Goal: Transaction & Acquisition: Purchase product/service

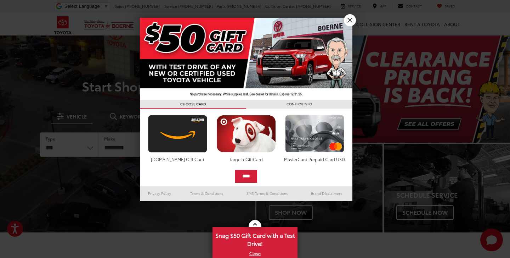
click at [349, 20] on link "X" at bounding box center [350, 20] width 12 height 12
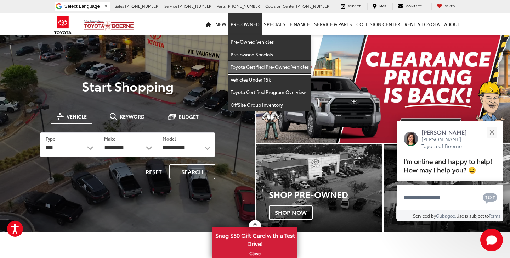
click at [259, 64] on link "Toyota Certified Pre-Owned Vehicles" at bounding box center [270, 67] width 83 height 13
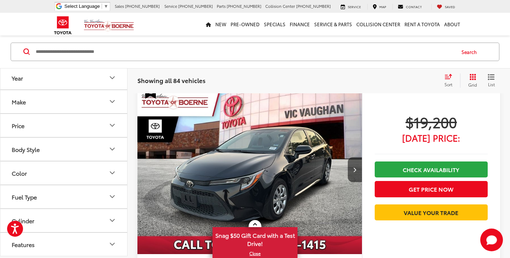
click at [80, 100] on button "Make" at bounding box center [64, 101] width 128 height 23
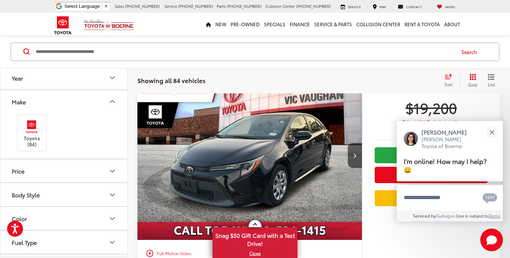
click at [98, 100] on button "Make" at bounding box center [64, 101] width 128 height 23
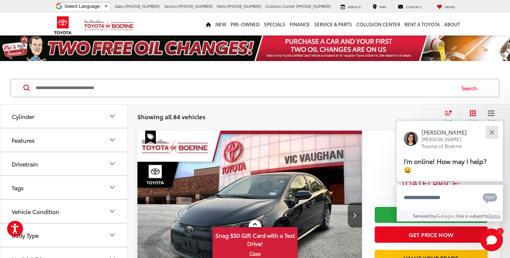
click at [489, 133] on button "Close" at bounding box center [491, 131] width 15 height 15
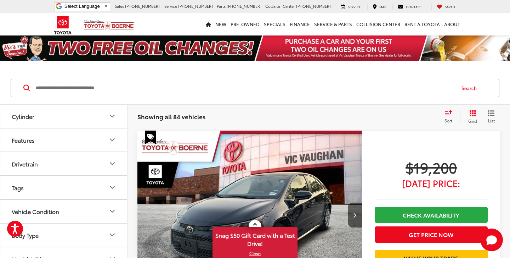
click at [471, 114] on icon "Grid View" at bounding box center [473, 113] width 6 height 6
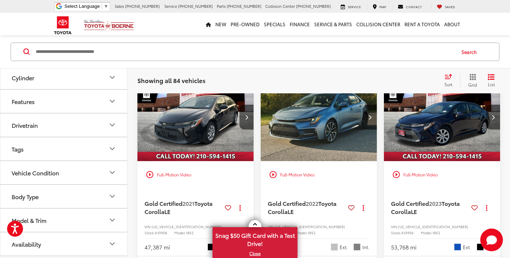
scroll to position [57, 0]
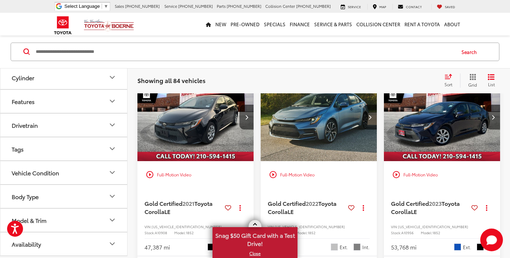
click at [257, 253] on link "X" at bounding box center [255, 253] width 84 height 8
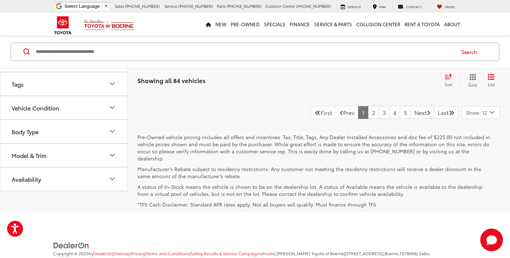
scroll to position [1568, 0]
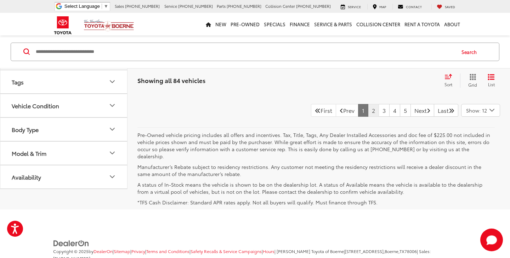
click at [368, 117] on link "2" at bounding box center [373, 110] width 11 height 13
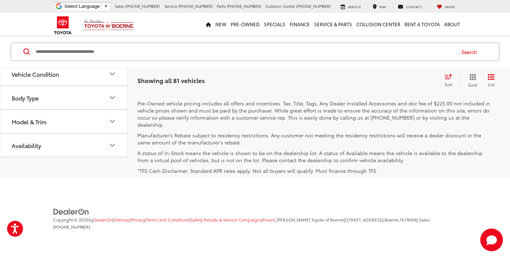
click at [379, 85] on link "3" at bounding box center [384, 78] width 11 height 13
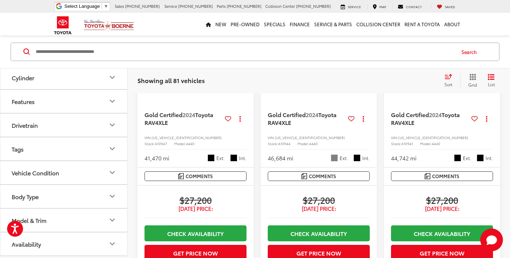
scroll to position [1305, 0]
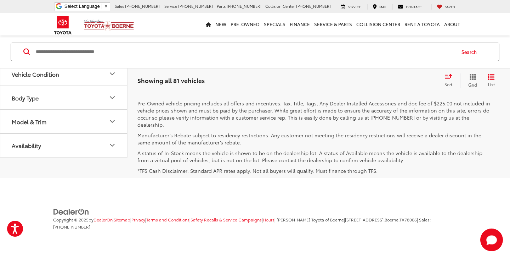
click at [389, 85] on link "4" at bounding box center [394, 78] width 11 height 13
click at [389, 85] on link "5" at bounding box center [394, 78] width 11 height 13
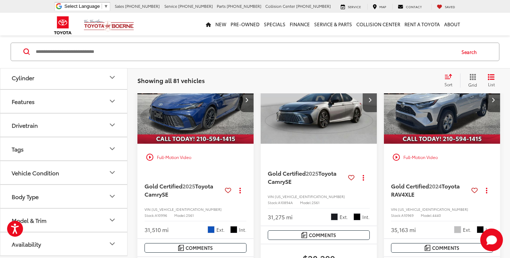
scroll to position [36, 0]
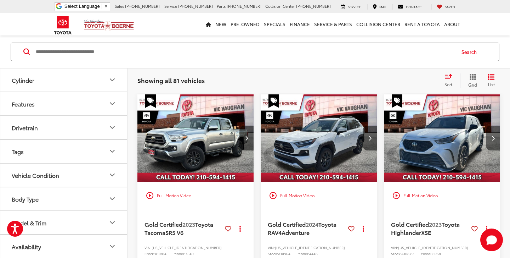
click at [495, 141] on button "Next image" at bounding box center [493, 137] width 14 height 25
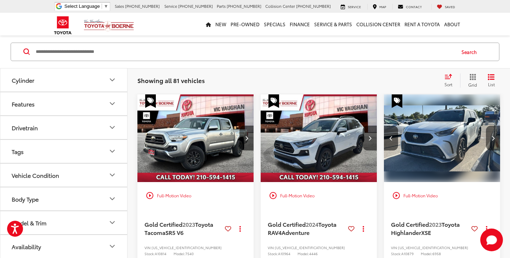
click at [495, 141] on button "Next image" at bounding box center [493, 137] width 14 height 25
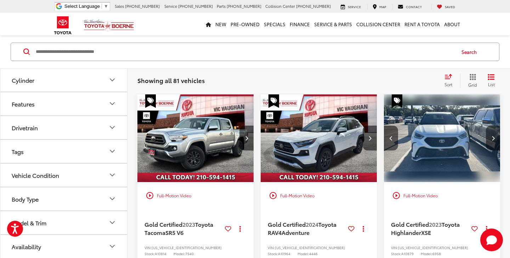
click at [495, 141] on button "Next image" at bounding box center [493, 137] width 14 height 25
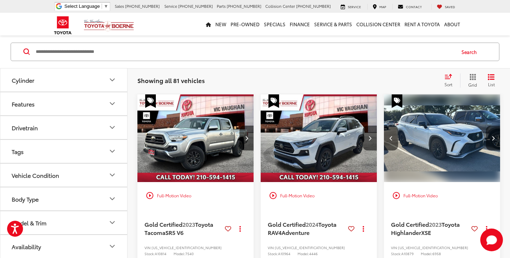
click at [495, 141] on button "Next image" at bounding box center [493, 137] width 14 height 25
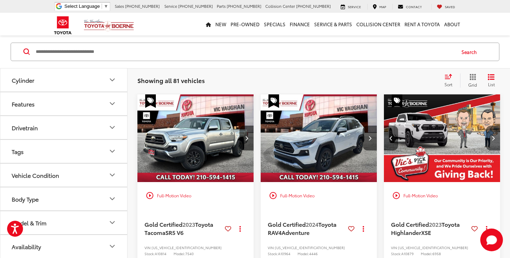
click at [495, 141] on button "Next image" at bounding box center [493, 137] width 14 height 25
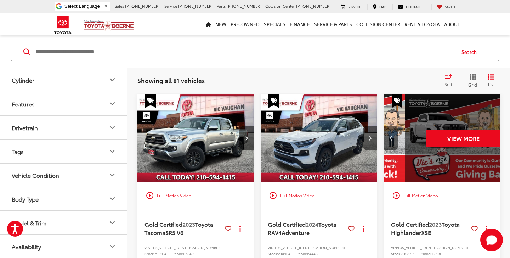
scroll to position [0, 586]
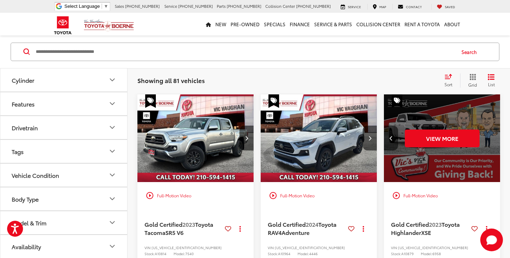
click at [495, 141] on div "View More" at bounding box center [442, 138] width 117 height 88
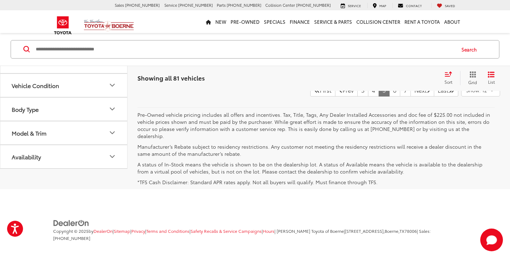
scroll to position [1589, 0]
click at [389, 96] on link "6" at bounding box center [394, 89] width 11 height 13
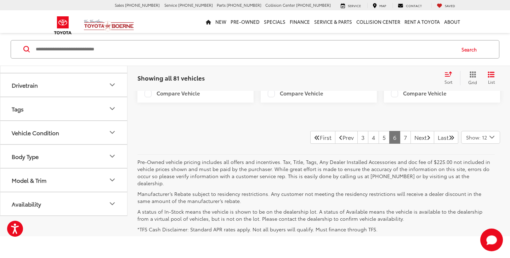
scroll to position [1541, 0]
click at [400, 143] on link "7" at bounding box center [405, 137] width 11 height 13
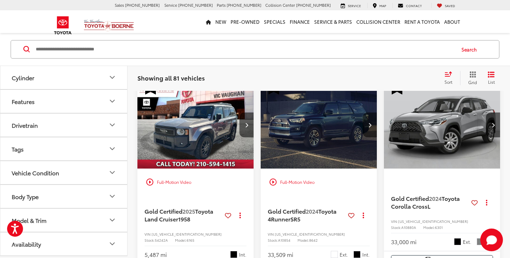
scroll to position [431, 0]
click at [199, 140] on img "2025 Toyota Land Cruiser 1958 0" at bounding box center [195, 125] width 117 height 88
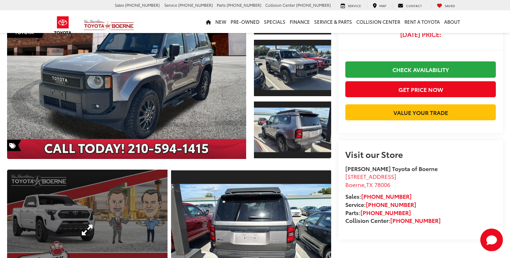
click at [107, 210] on link "Expand Photo 4" at bounding box center [87, 229] width 161 height 120
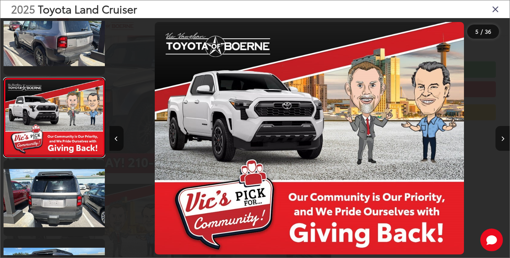
scroll to position [0, 0]
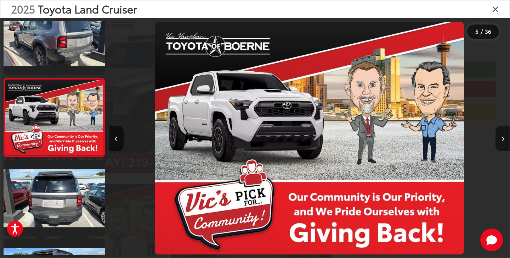
click at [503, 140] on icon "Next image" at bounding box center [502, 138] width 3 height 5
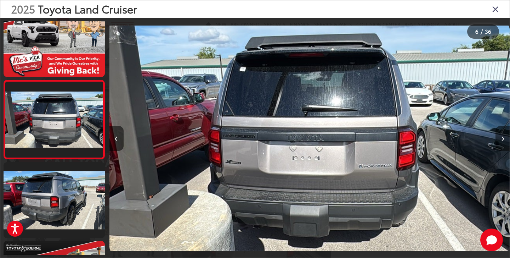
scroll to position [337, 0]
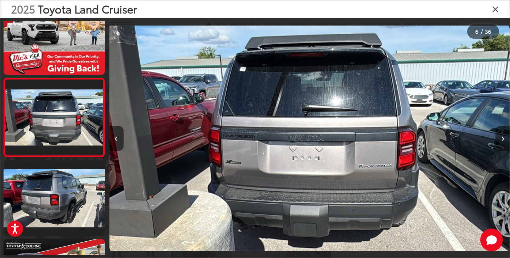
click at [503, 140] on icon "Next image" at bounding box center [502, 138] width 3 height 5
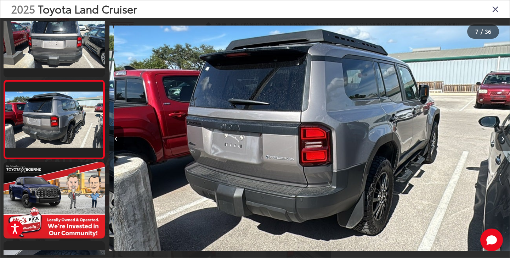
scroll to position [416, 0]
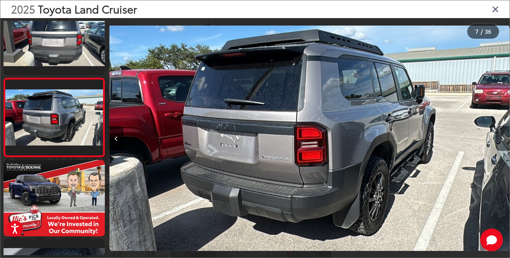
click at [503, 140] on icon "Next image" at bounding box center [502, 138] width 3 height 5
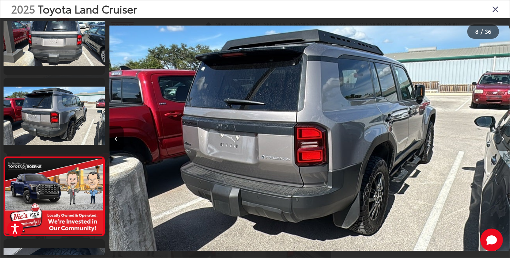
scroll to position [0, 2804]
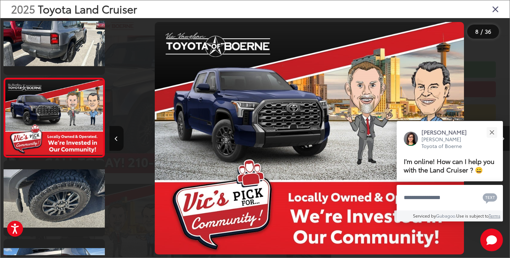
click at [503, 140] on icon "Next image" at bounding box center [502, 138] width 3 height 5
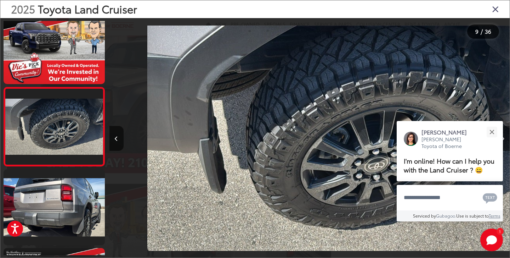
scroll to position [574, 0]
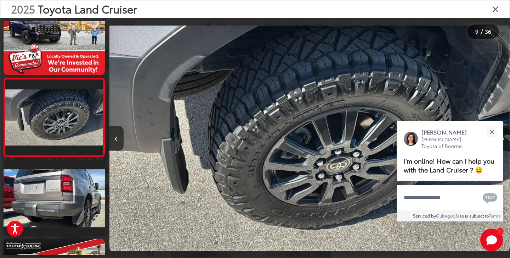
click at [503, 140] on icon "Next image" at bounding box center [502, 138] width 3 height 5
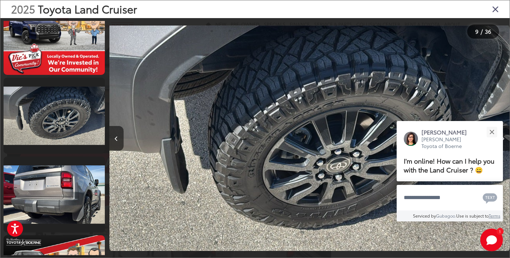
scroll to position [652, 0]
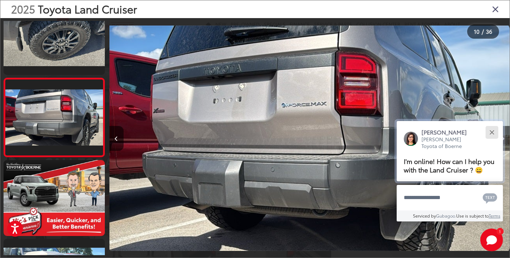
click at [494, 124] on button "Close" at bounding box center [491, 131] width 15 height 15
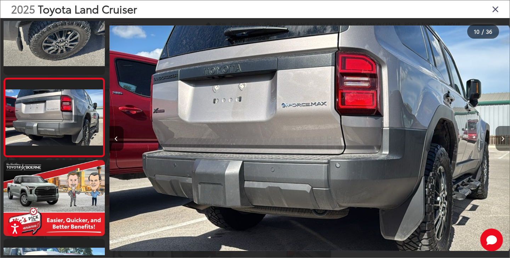
click at [502, 140] on icon "Next image" at bounding box center [502, 138] width 3 height 5
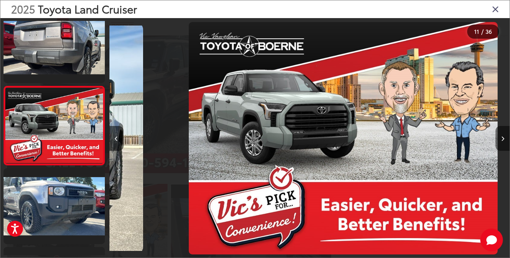
scroll to position [731, 0]
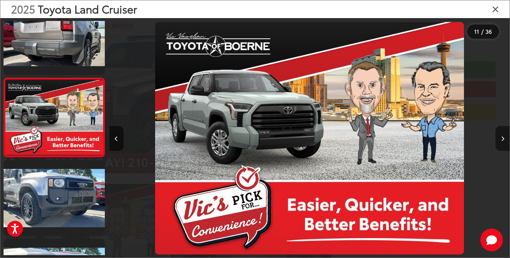
click at [502, 140] on icon "Next image" at bounding box center [502, 138] width 3 height 5
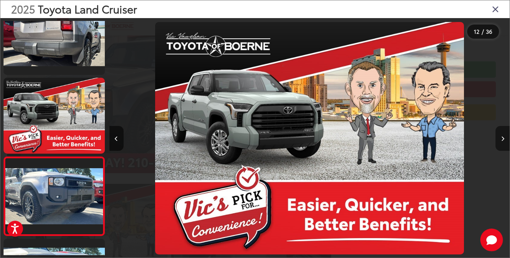
scroll to position [0, 4406]
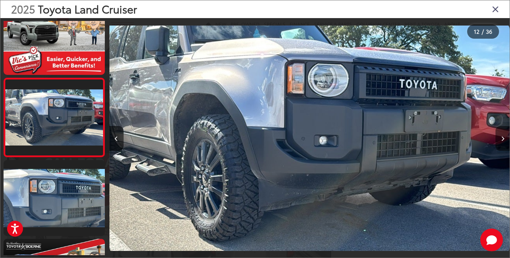
click at [502, 140] on icon "Next image" at bounding box center [502, 138] width 3 height 5
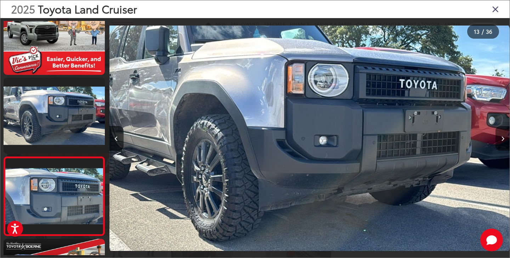
scroll to position [0, 4806]
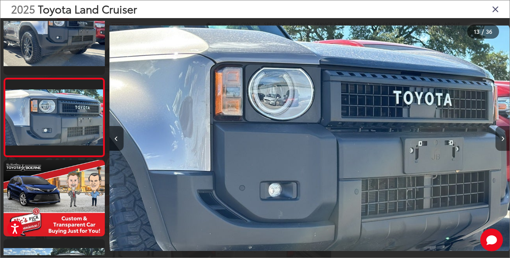
click at [502, 140] on icon "Next image" at bounding box center [502, 138] width 3 height 5
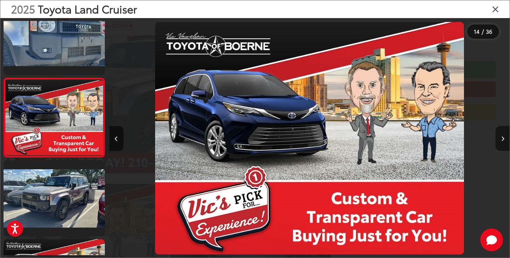
scroll to position [0, 5207]
click at [502, 140] on icon "Next image" at bounding box center [502, 138] width 3 height 5
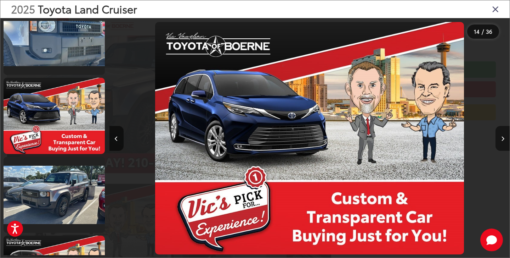
scroll to position [0, 0]
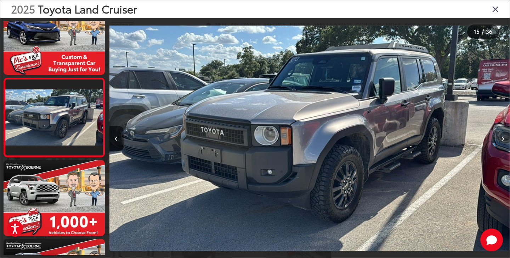
click at [502, 140] on icon "Next image" at bounding box center [502, 138] width 3 height 5
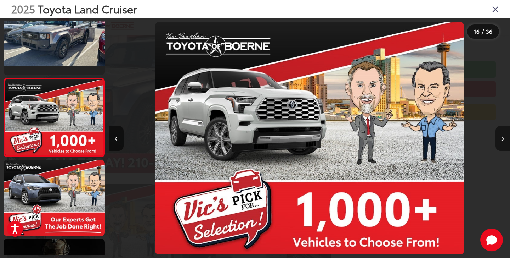
click at [502, 140] on icon "Next image" at bounding box center [502, 138] width 3 height 5
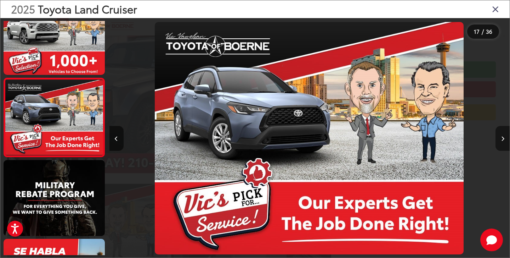
click at [502, 140] on icon "Next image" at bounding box center [502, 138] width 3 height 5
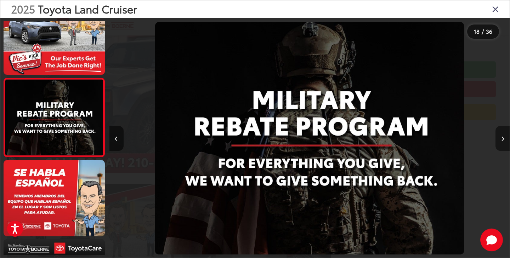
click at [502, 140] on icon "Next image" at bounding box center [502, 138] width 3 height 5
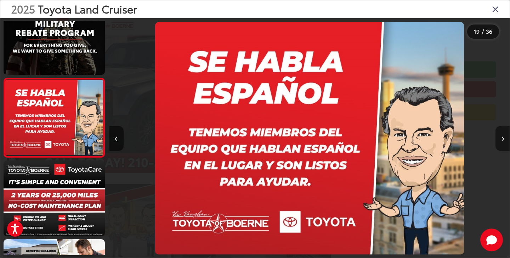
click at [502, 140] on icon "Next image" at bounding box center [502, 138] width 3 height 5
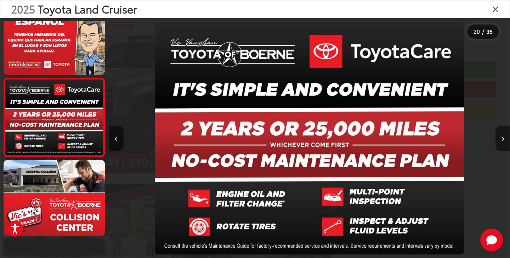
click at [502, 140] on icon "Next image" at bounding box center [502, 138] width 3 height 5
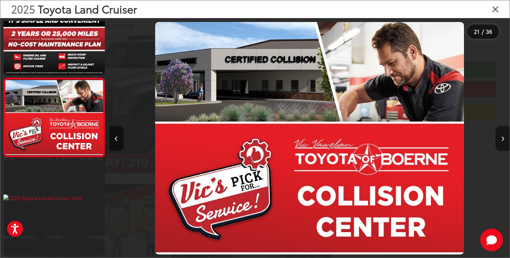
click at [502, 140] on icon "Next image" at bounding box center [502, 138] width 3 height 5
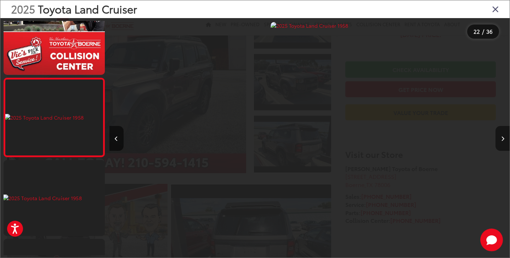
click at [502, 140] on icon "Next image" at bounding box center [502, 138] width 3 height 5
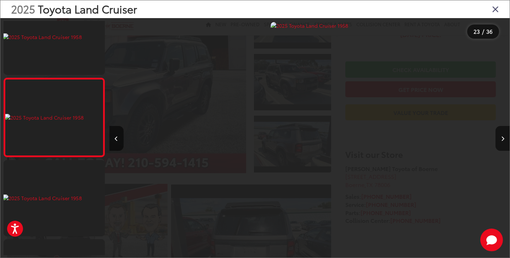
click at [497, 14] on div "2025 Toyota Land Cruiser" at bounding box center [255, 9] width 510 height 18
click at [496, 11] on icon "Close gallery" at bounding box center [495, 8] width 7 height 9
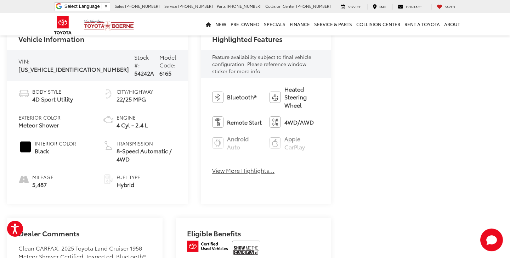
click at [212, 166] on button "View More Highlights..." at bounding box center [243, 170] width 62 height 8
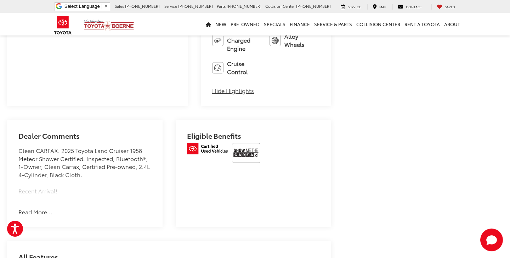
click at [36, 208] on button "Read More..." at bounding box center [35, 212] width 34 height 8
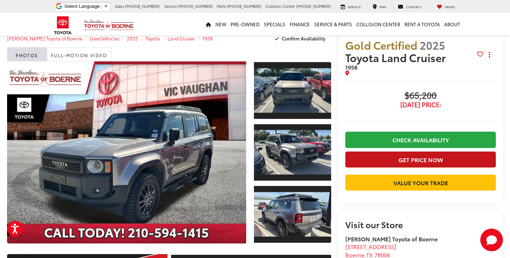
click at [382, 159] on button "Get Price Now" at bounding box center [420, 159] width 151 height 16
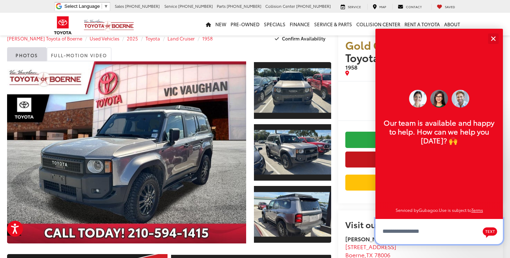
scroll to position [8, 0]
click at [495, 38] on button "Close" at bounding box center [493, 38] width 15 height 15
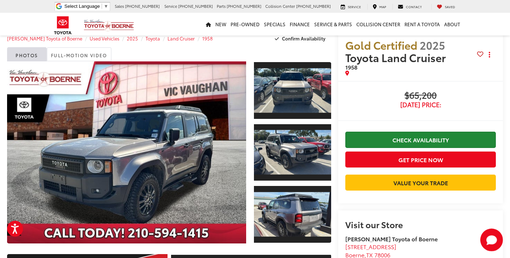
click at [413, 142] on link "Check Availability" at bounding box center [420, 139] width 151 height 16
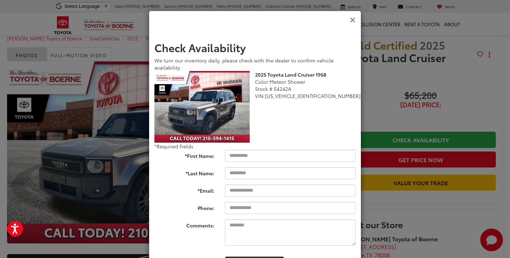
click at [353, 22] on icon "Close" at bounding box center [353, 19] width 6 height 7
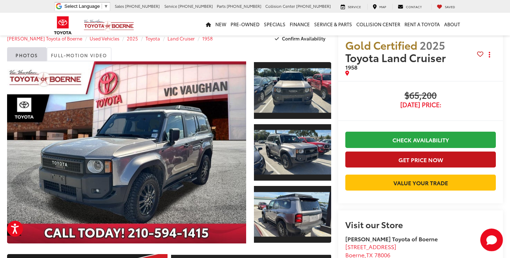
click at [407, 160] on button "Get Price Now" at bounding box center [420, 159] width 151 height 16
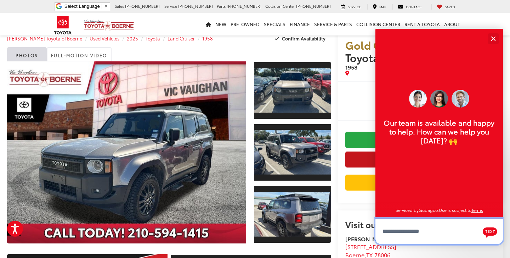
scroll to position [9, 0]
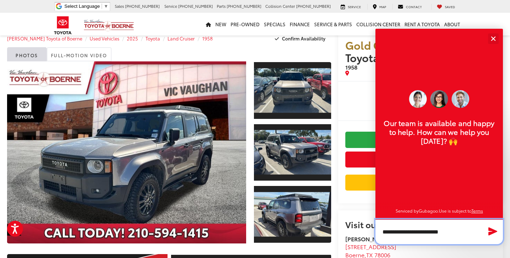
type textarea "**********"
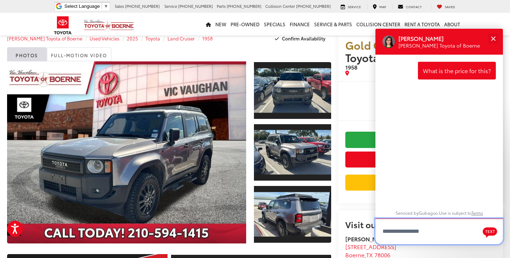
scroll to position [0, 0]
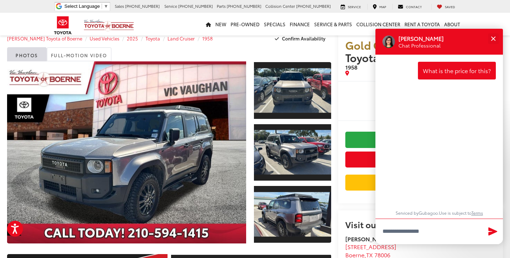
click at [331, 51] on div "Photos Full-Motion Video" at bounding box center [169, 54] width 324 height 14
click at [280, 50] on div "Photos Full-Motion Video" at bounding box center [169, 54] width 324 height 14
click at [334, 187] on div "Gold Certified 2025 Toyota Land Cruiser 1958 Copy Link Share Print Buy $65,200 …" at bounding box center [417, 141] width 172 height 225
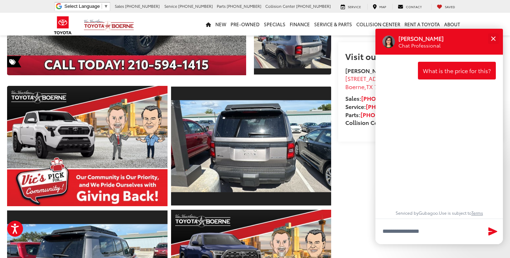
scroll to position [186, 0]
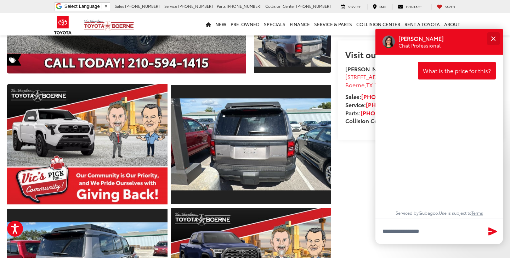
click at [492, 39] on button "Close" at bounding box center [493, 38] width 15 height 15
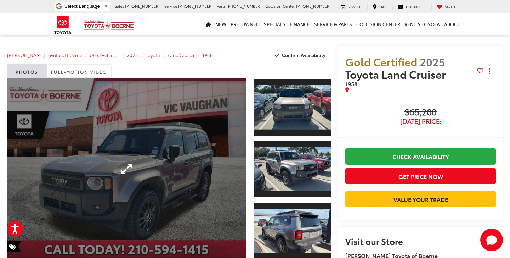
scroll to position [0, 0]
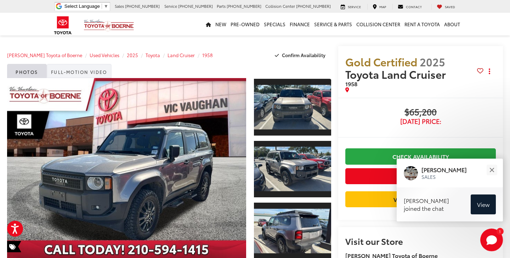
click at [73, 66] on link "Full-Motion Video" at bounding box center [79, 71] width 65 height 14
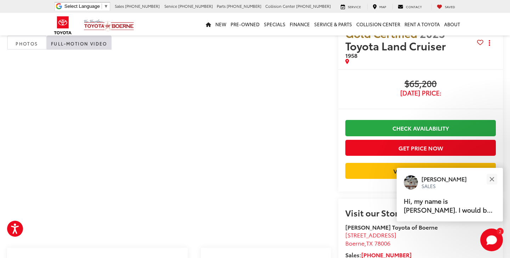
scroll to position [28, 0]
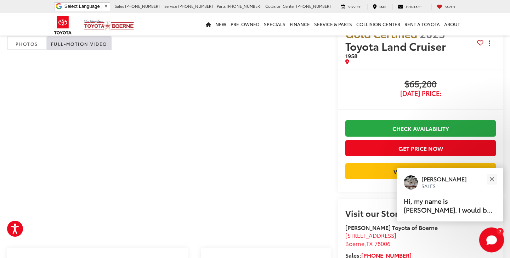
click at [489, 237] on icon "Start Chat" at bounding box center [491, 239] width 11 height 9
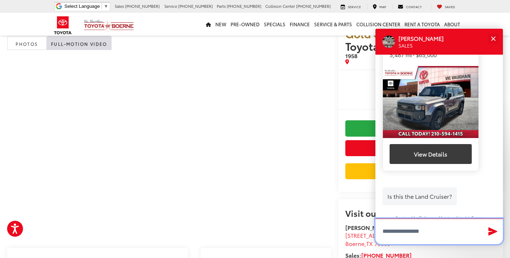
scroll to position [140, 0]
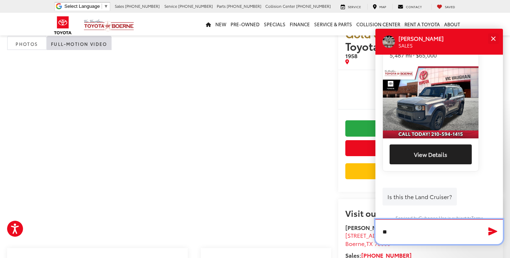
type textarea "***"
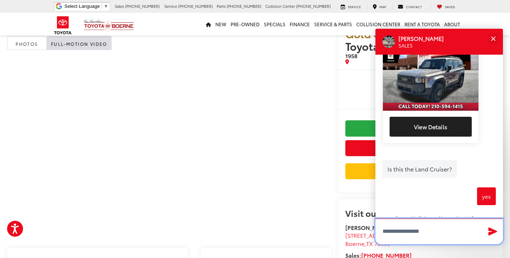
scroll to position [167, 0]
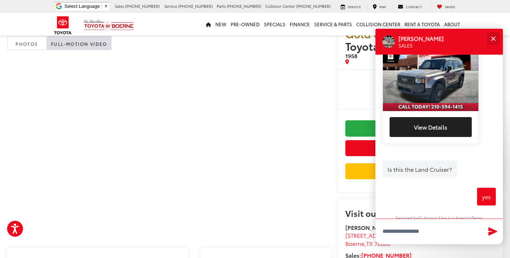
click at [492, 41] on button "Close" at bounding box center [493, 38] width 15 height 15
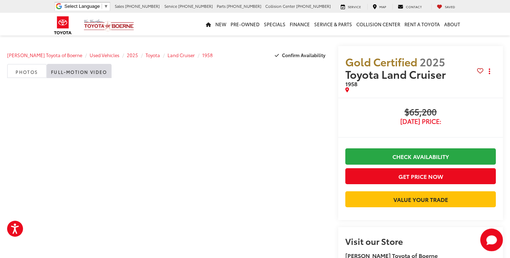
scroll to position [0, 0]
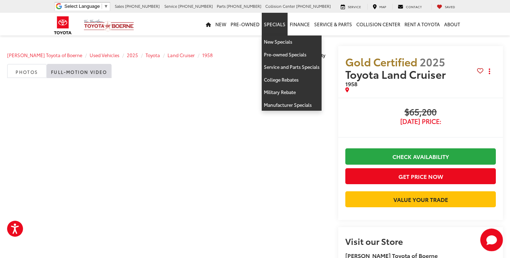
click at [272, 24] on link "Specials" at bounding box center [275, 24] width 26 height 23
click at [274, 45] on link "New Specials" at bounding box center [292, 41] width 60 height 13
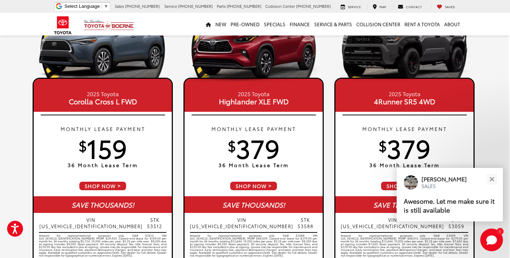
scroll to position [400, 1]
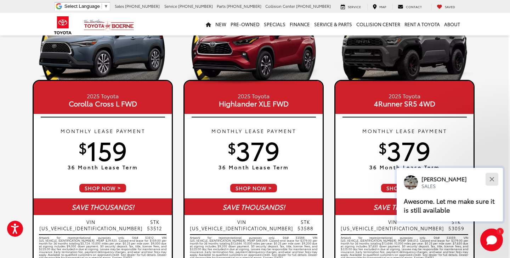
click at [491, 181] on button "Close" at bounding box center [491, 178] width 15 height 15
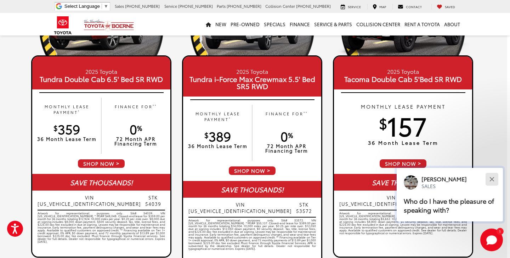
scroll to position [114, 3]
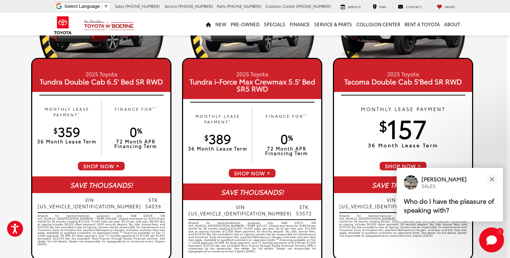
click at [494, 239] on icon "Start Chat" at bounding box center [491, 239] width 11 height 9
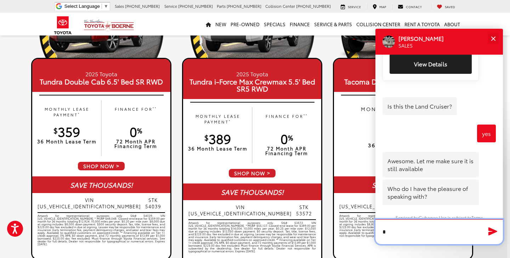
scroll to position [230, 0]
type textarea "**********"
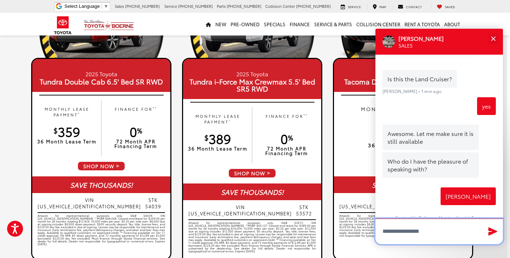
scroll to position [257, 0]
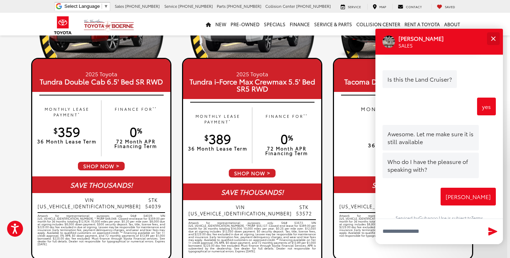
click at [495, 39] on button "Close" at bounding box center [493, 38] width 15 height 15
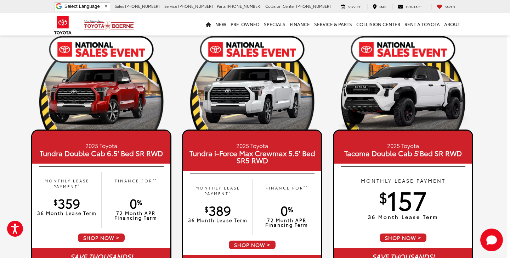
scroll to position [42, 3]
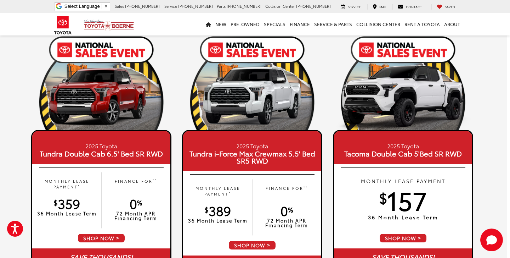
click at [252, 246] on span "SHOP NOW" at bounding box center [252, 245] width 48 height 10
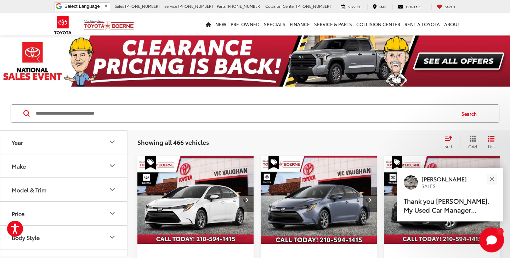
click at [494, 238] on icon "Start Chat" at bounding box center [491, 239] width 11 height 9
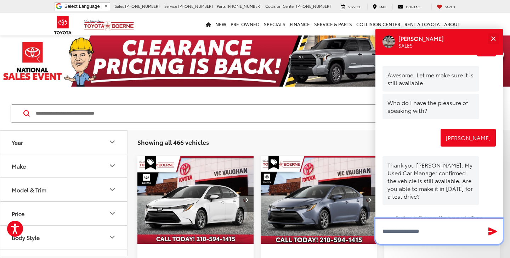
scroll to position [315, 0]
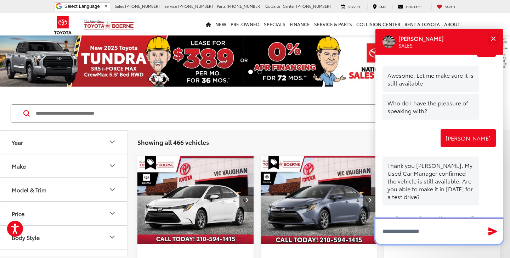
click at [411, 234] on textarea "Type your message" at bounding box center [440, 231] width 128 height 26
type textarea "*"
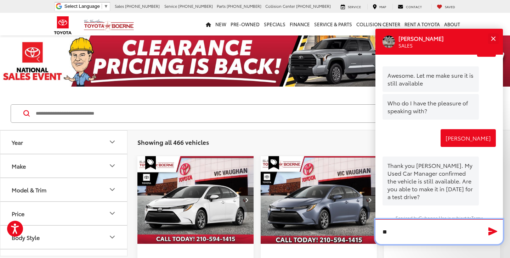
type textarea "*"
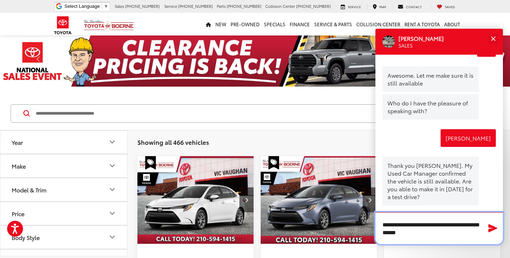
type textarea "**********"
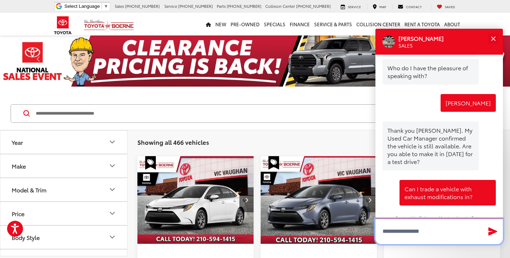
scroll to position [351, 0]
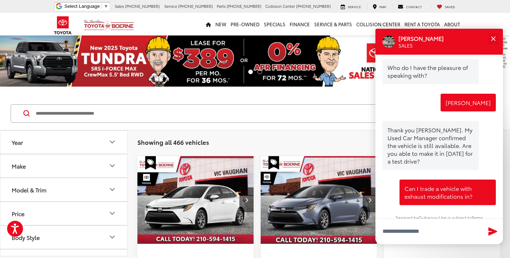
click at [194, 125] on div "Search" at bounding box center [255, 113] width 510 height 33
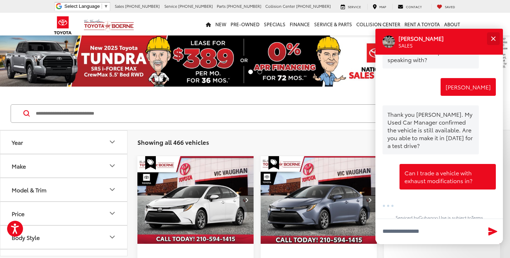
scroll to position [366, 0]
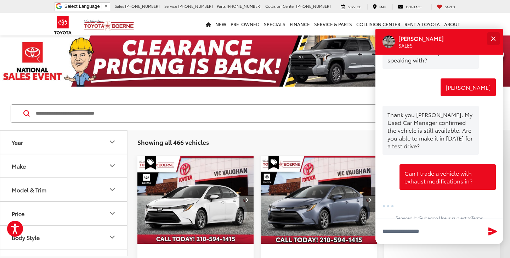
click at [495, 36] on div "Close" at bounding box center [493, 38] width 5 height 5
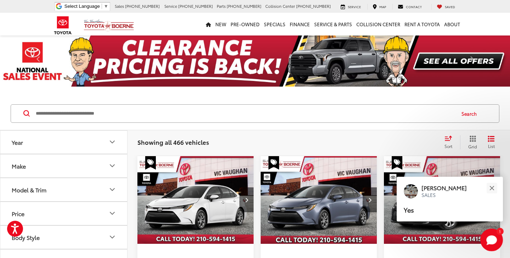
scroll to position [0, 0]
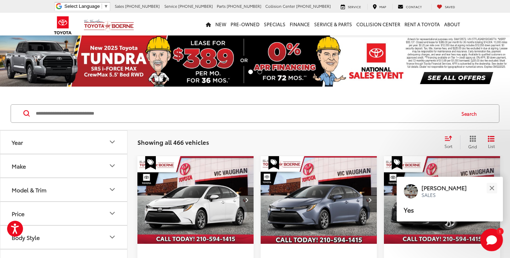
click at [79, 192] on button "Model & Trim" at bounding box center [64, 189] width 128 height 23
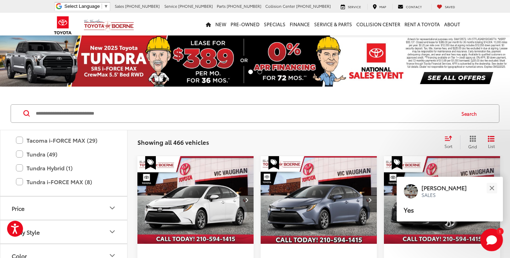
scroll to position [402, 0]
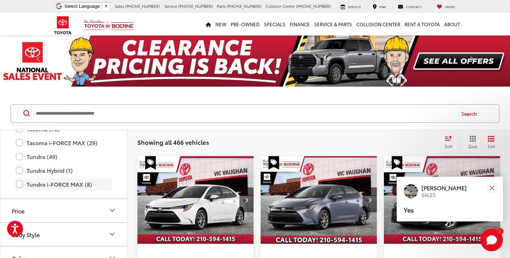
click at [20, 183] on label "Tundra i-FORCE MAX (8)" at bounding box center [64, 184] width 96 height 12
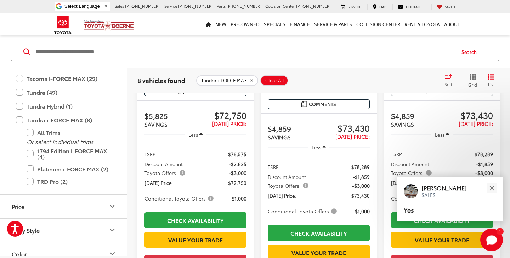
scroll to position [239, 0]
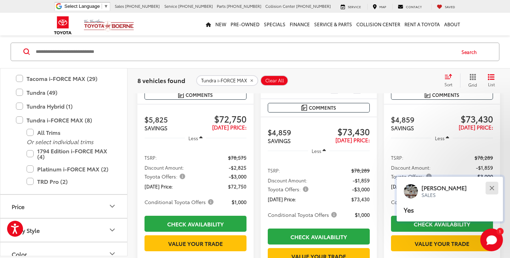
click at [491, 187] on div "Close" at bounding box center [492, 187] width 5 height 5
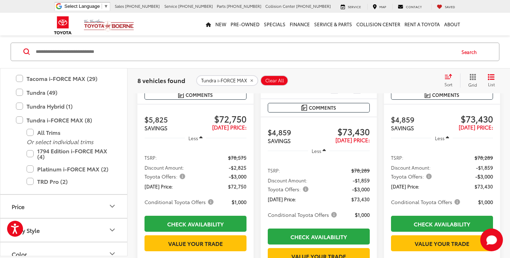
click at [332, 211] on span "Conditional Toyota Offers" at bounding box center [303, 214] width 71 height 7
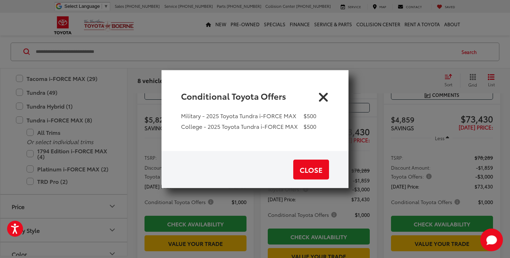
click at [323, 94] on icon "Close" at bounding box center [323, 95] width 11 height 11
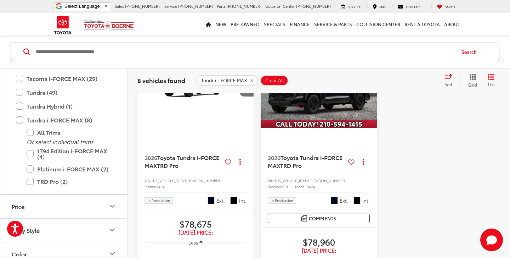
scroll to position [1051, 0]
click at [302, 169] on span "TRD Pro" at bounding box center [291, 165] width 22 height 8
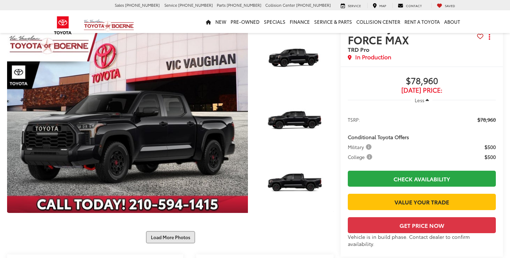
scroll to position [154, 0]
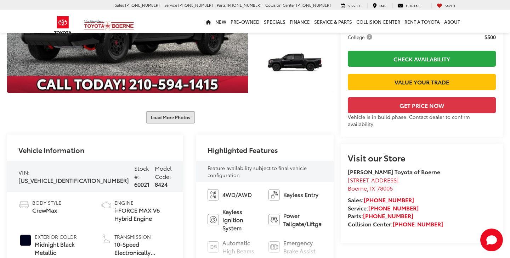
click at [175, 111] on button "Load More Photos" at bounding box center [170, 117] width 49 height 12
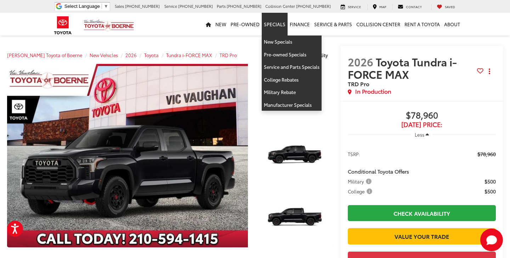
scroll to position [0, 0]
click at [272, 23] on link "Specials" at bounding box center [275, 24] width 26 height 23
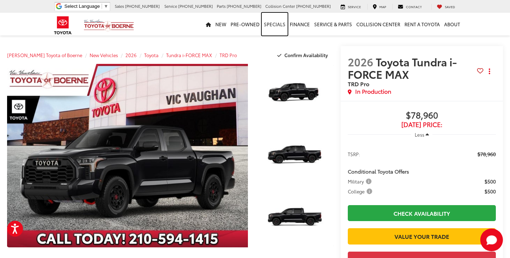
click at [277, 26] on link "Specials" at bounding box center [275, 24] width 26 height 23
click at [277, 24] on link "Specials" at bounding box center [275, 24] width 26 height 23
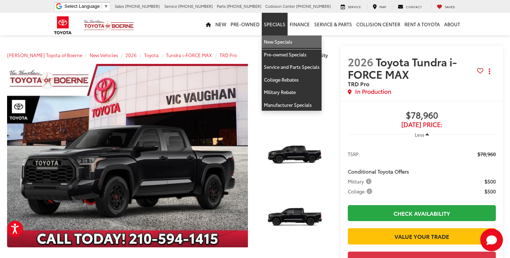
click at [277, 44] on link "New Specials" at bounding box center [292, 41] width 60 height 13
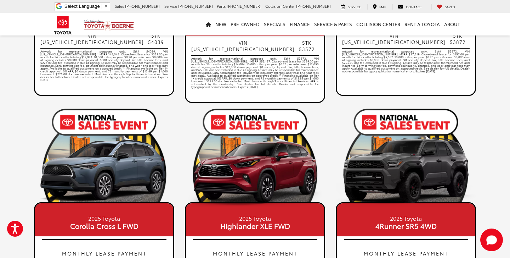
scroll to position [369, 0]
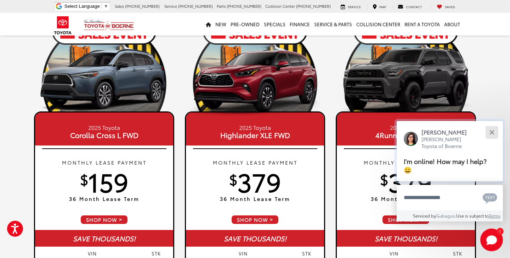
click at [492, 131] on button "Close" at bounding box center [491, 131] width 15 height 15
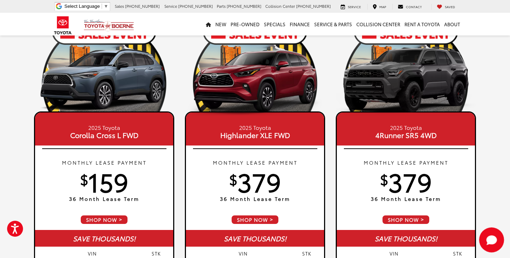
click at [492, 235] on icon "Start Chat" at bounding box center [491, 239] width 11 height 9
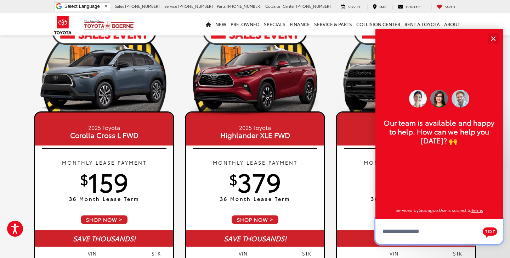
scroll to position [9, 0]
click at [491, 35] on button "Close" at bounding box center [493, 38] width 15 height 15
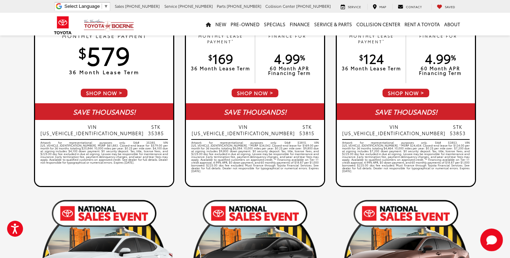
scroll to position [611, 0]
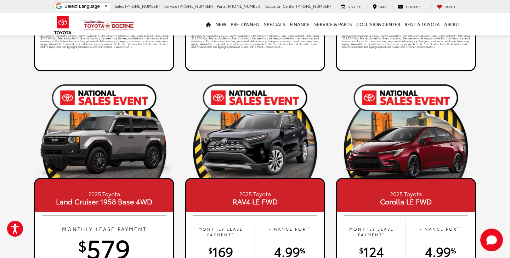
click at [313, 1] on div "[PERSON_NAME] Toyota of Boerne Select Language ​ ▼ Sales [PHONE_NUMBER] Service…" at bounding box center [255, 6] width 415 height 13
